Goal: Entertainment & Leisure: Consume media (video, audio)

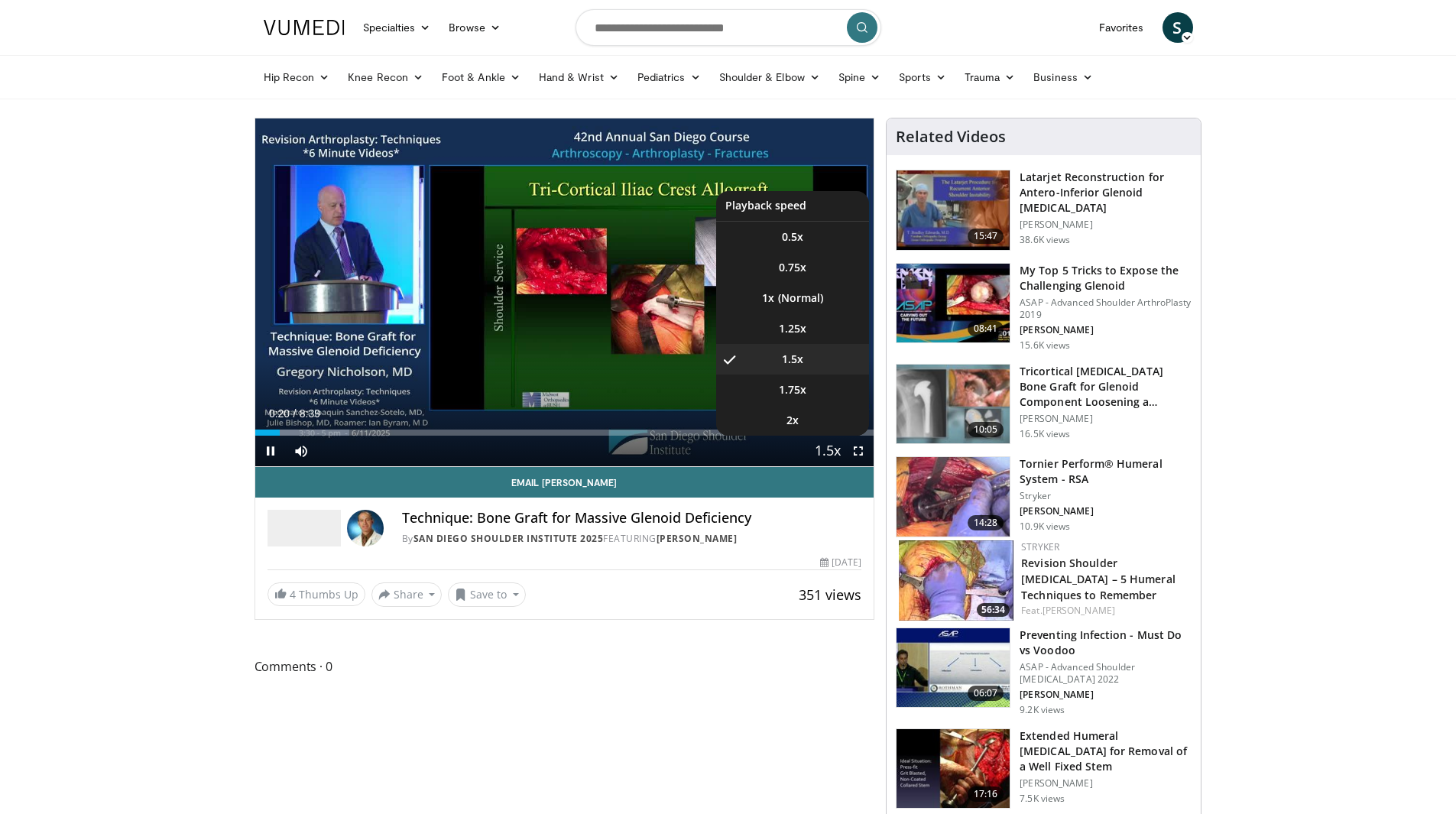
click at [828, 452] on span "Video Player" at bounding box center [828, 452] width 22 height 31
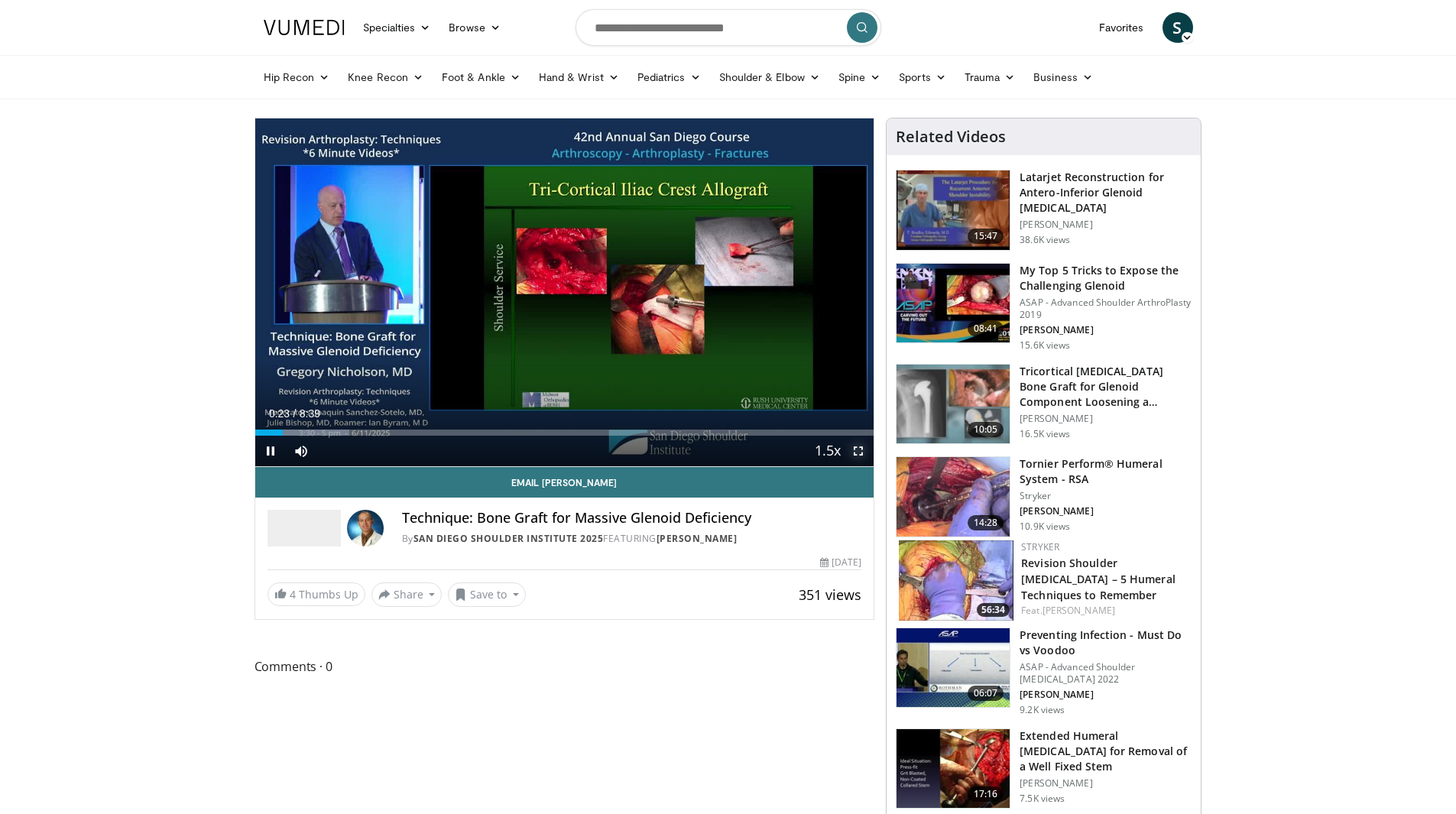
click at [852, 444] on span "Video Player" at bounding box center [858, 452] width 31 height 31
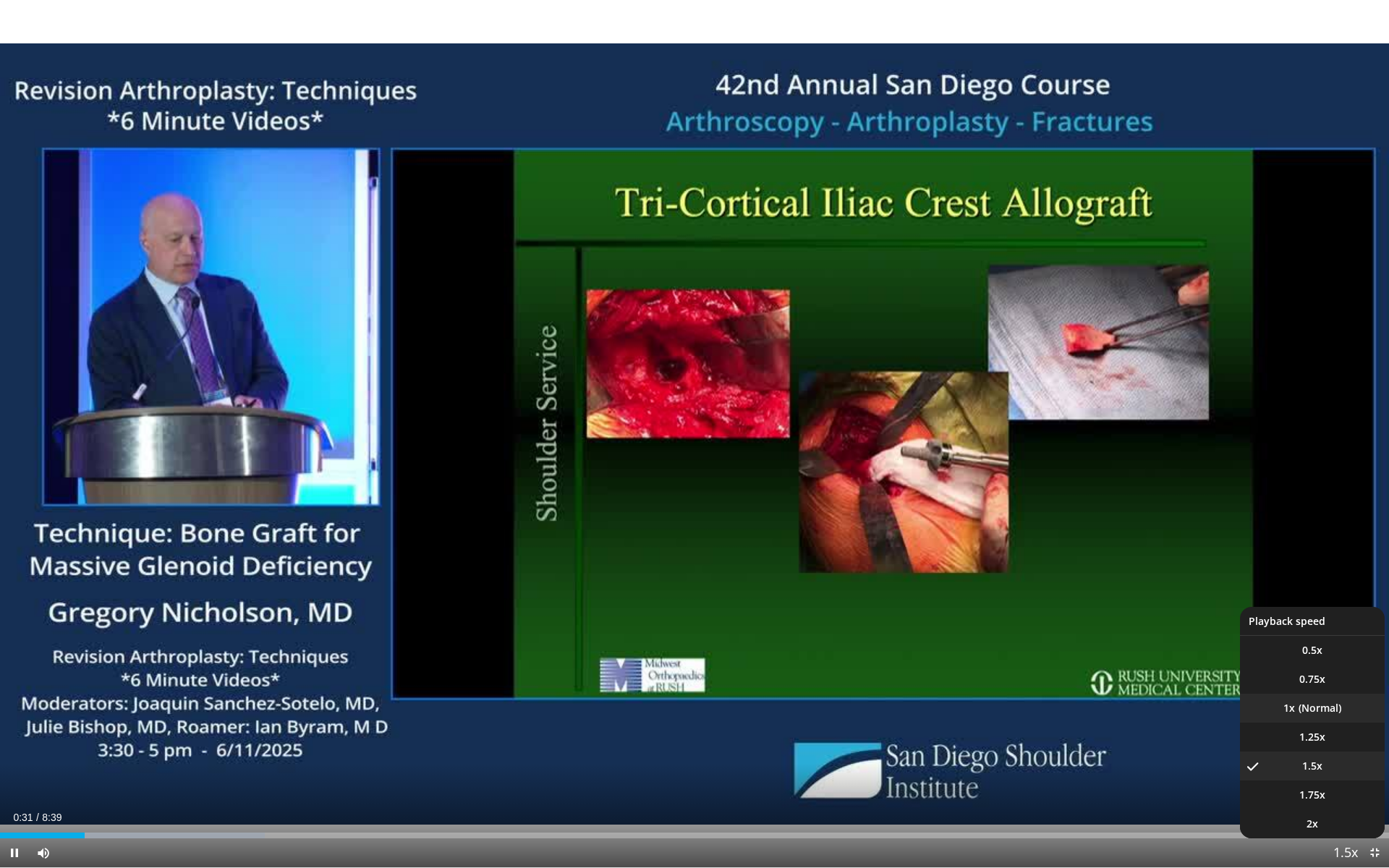
click at [1317, 714] on li "1x" at bounding box center [1312, 708] width 145 height 29
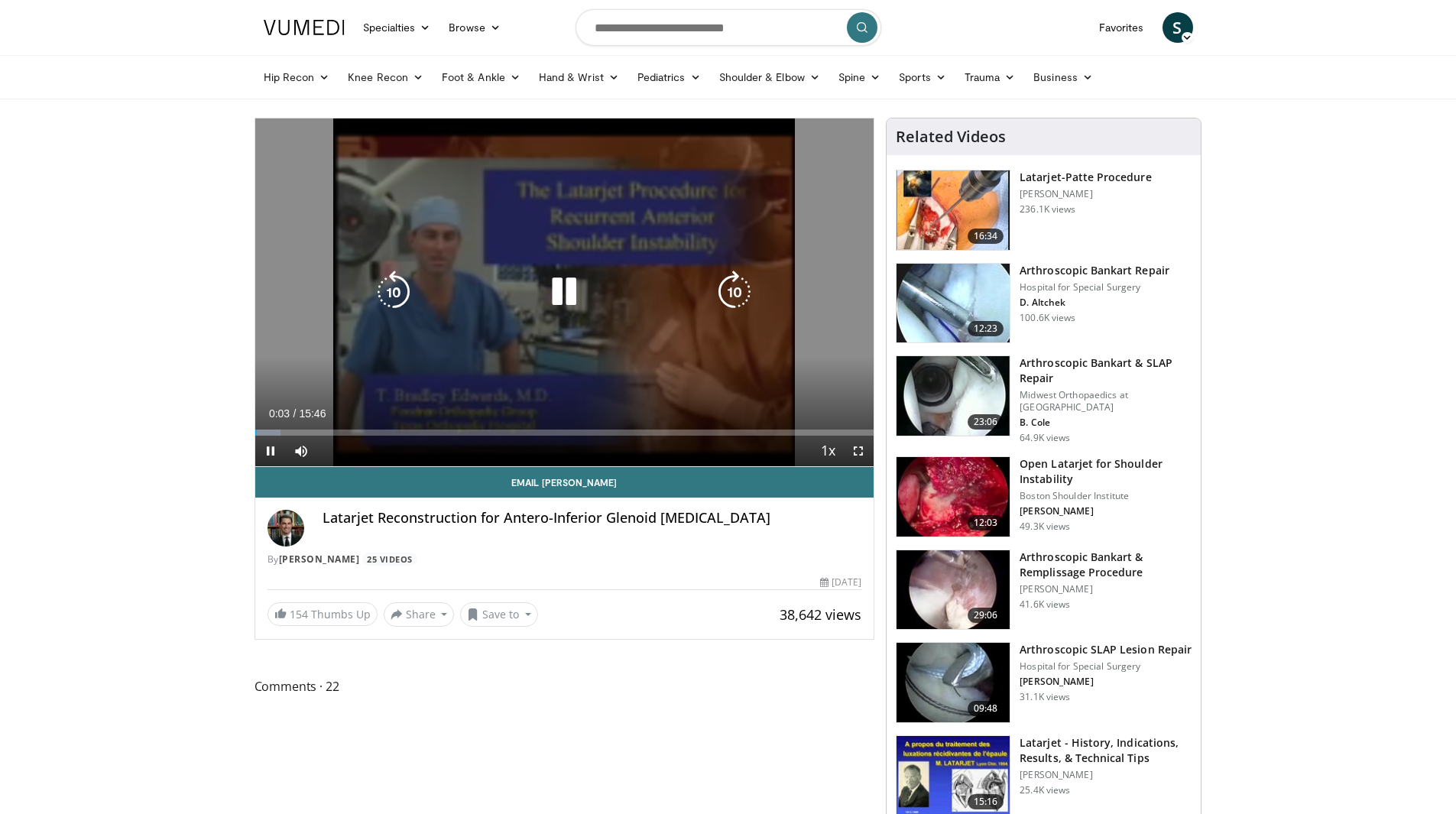
click at [397, 283] on icon "Video Player" at bounding box center [394, 292] width 43 height 43
click at [399, 282] on icon "Video Player" at bounding box center [394, 292] width 43 height 43
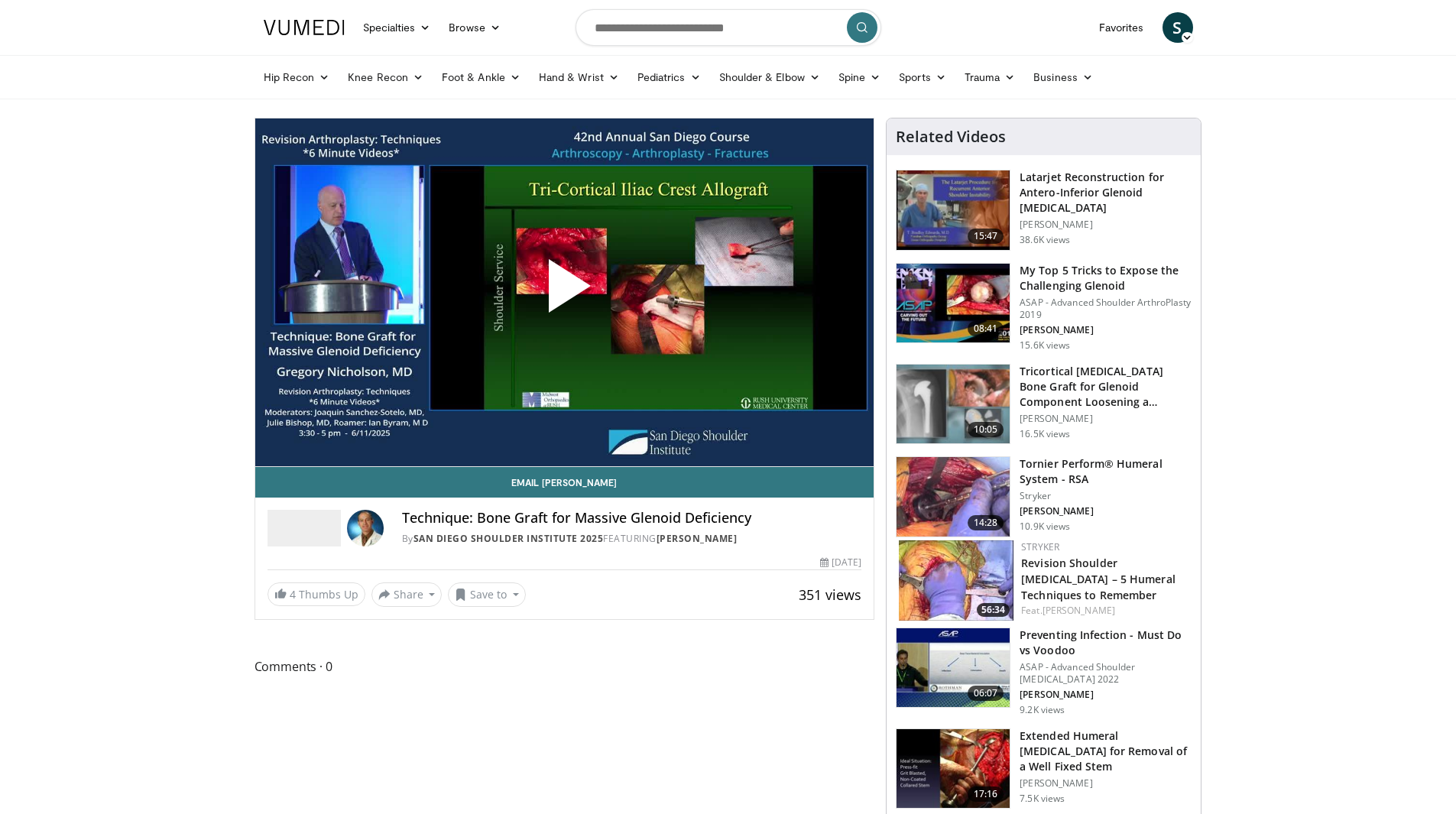
click at [564, 292] on span "Video Player" at bounding box center [564, 292] width 0 height 0
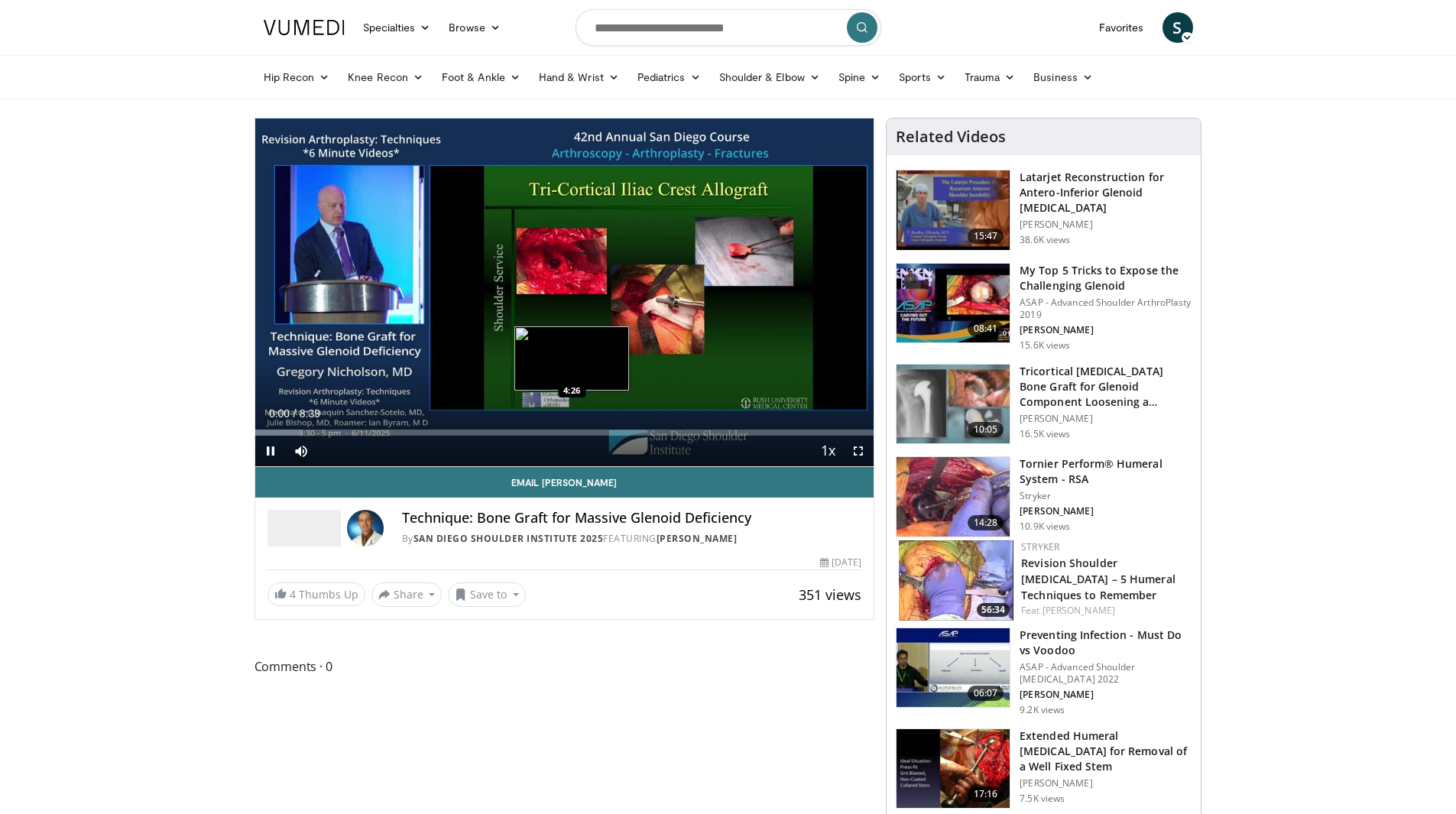
click at [571, 433] on div "Loaded : 7.62% 0:00 4:26" at bounding box center [565, 433] width 619 height 6
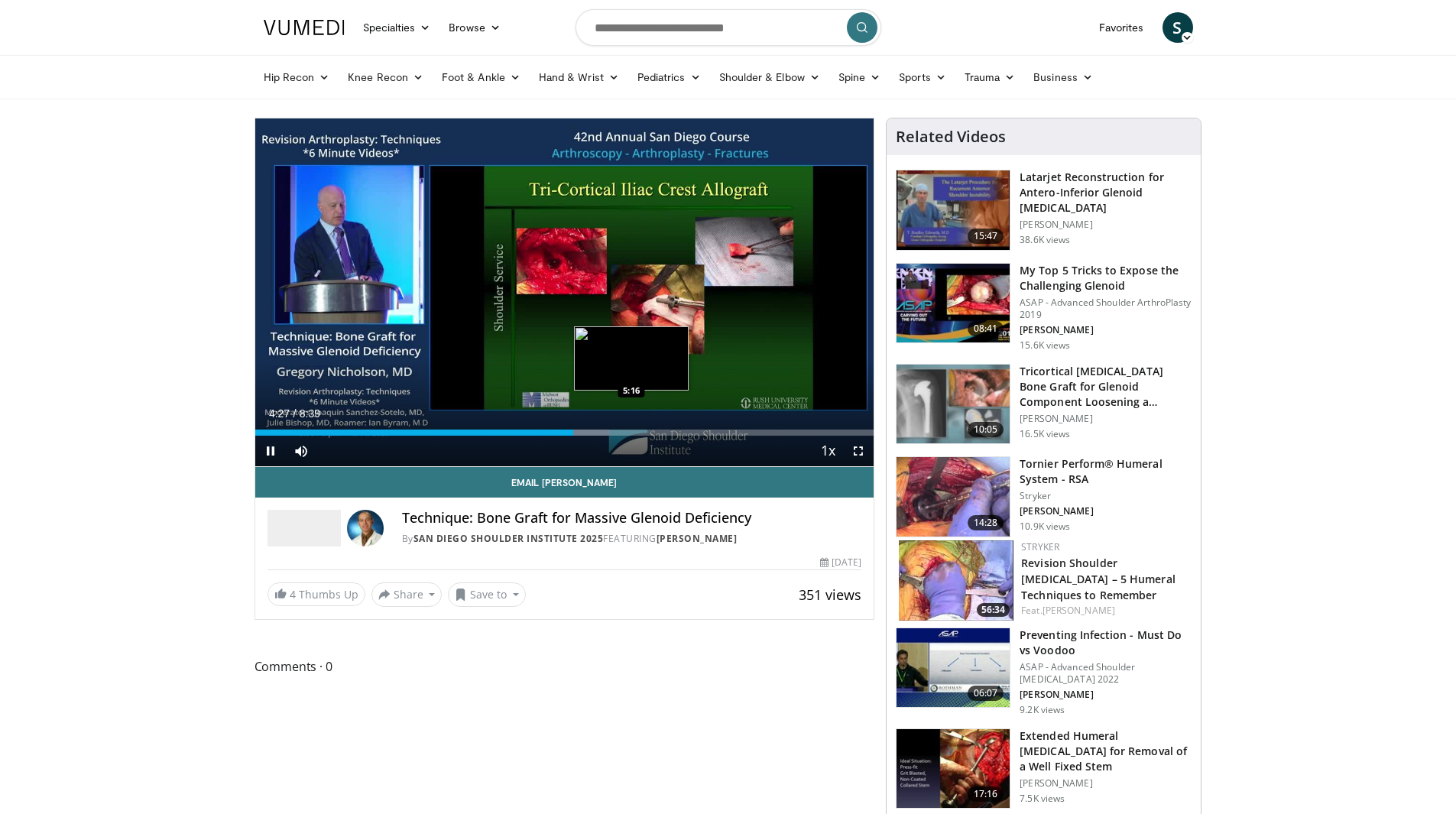
click at [635, 425] on div "Loaded : 57.22% 4:27 5:16" at bounding box center [565, 429] width 619 height 15
click at [685, 430] on div "Loaded : 73.15% 5:20 6:02" at bounding box center [565, 433] width 619 height 6
click at [854, 450] on span "Video Player" at bounding box center [858, 452] width 31 height 31
